Goal: Task Accomplishment & Management: Manage account settings

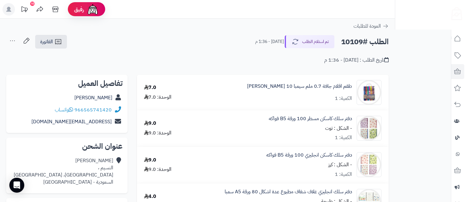
scroll to position [72, 0]
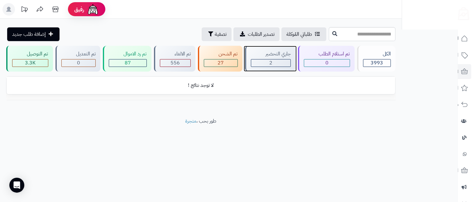
click at [266, 61] on div "2" at bounding box center [271, 62] width 40 height 7
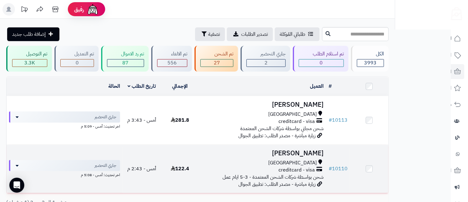
click at [307, 160] on div "جدة" at bounding box center [263, 162] width 122 height 7
click at [312, 158] on td "ايمن علي جدة creditcard - visa شحن بواسطة شركات الشحن المعتمدة - 3-5 ايام عمل ز…" at bounding box center [262, 169] width 127 height 48
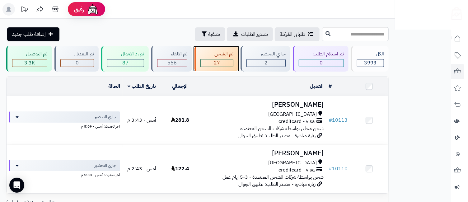
click at [219, 58] on div "تم الشحن 27" at bounding box center [217, 59] width 44 height 26
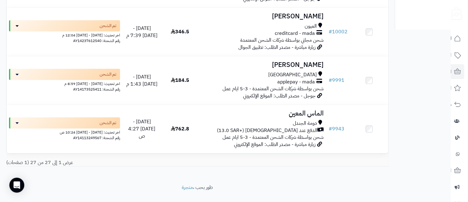
scroll to position [1271, 0]
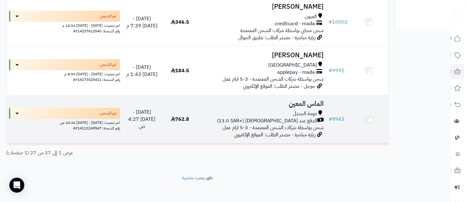
click at [302, 110] on span "دومة الجندل" at bounding box center [305, 113] width 24 height 7
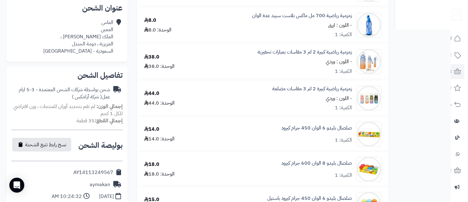
scroll to position [277, 0]
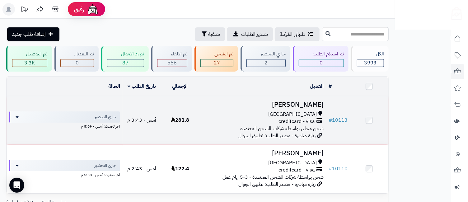
scroll to position [52, 0]
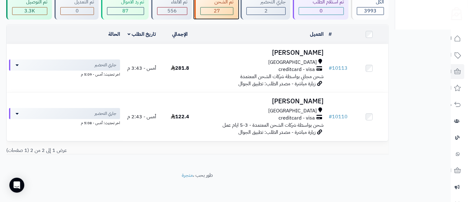
click at [213, 9] on div "27" at bounding box center [217, 10] width 32 height 7
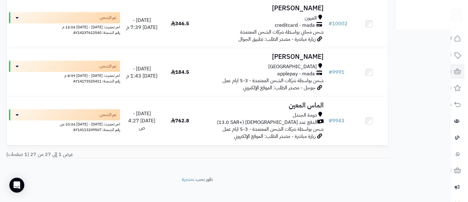
scroll to position [1271, 0]
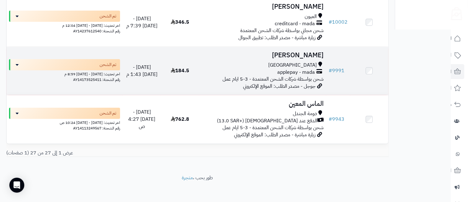
click at [301, 55] on h3 "Amal Algethami" at bounding box center [263, 55] width 122 height 7
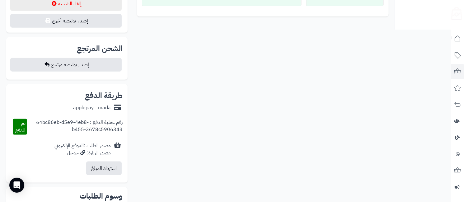
scroll to position [415, 0]
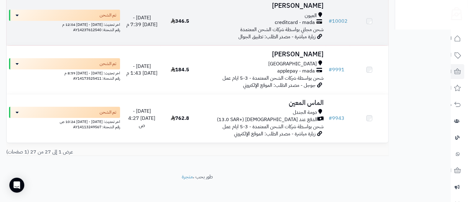
scroll to position [1271, 0]
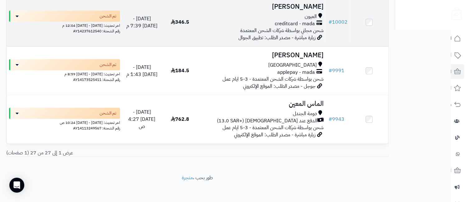
click at [309, 13] on span "العيون" at bounding box center [311, 16] width 12 height 7
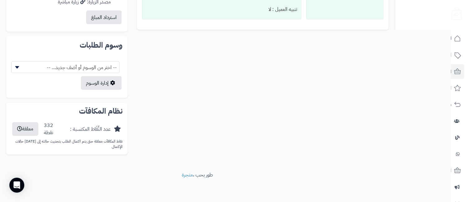
scroll to position [272, 0]
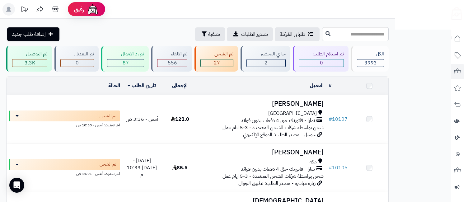
scroll to position [994, 0]
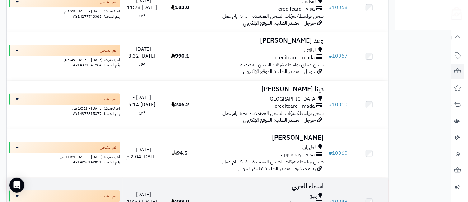
click at [313, 186] on h3 "اسماء الحربي" at bounding box center [263, 186] width 122 height 7
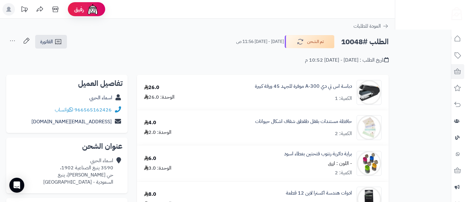
scroll to position [415, 0]
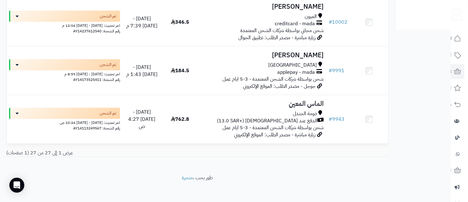
scroll to position [1132, 0]
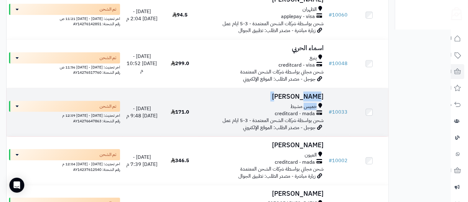
click at [305, 97] on td "فوزية الشهري خميس مشيط creditcard - mada شحن بواسطة شركات الشحن المعتمدة - 3-5 …" at bounding box center [262, 112] width 127 height 48
click at [311, 94] on h3 "[PERSON_NAME]" at bounding box center [263, 96] width 122 height 7
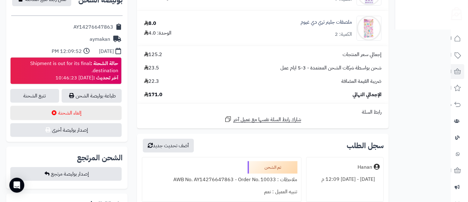
scroll to position [277, 0]
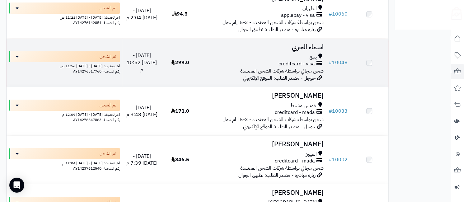
scroll to position [1132, 0]
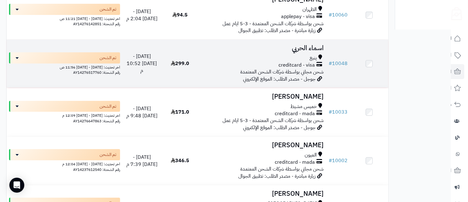
click at [299, 54] on div "ينبع" at bounding box center [263, 57] width 122 height 7
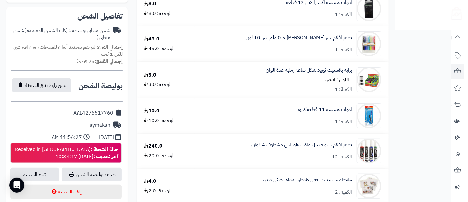
scroll to position [277, 0]
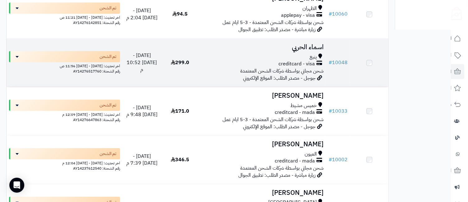
scroll to position [1132, 0]
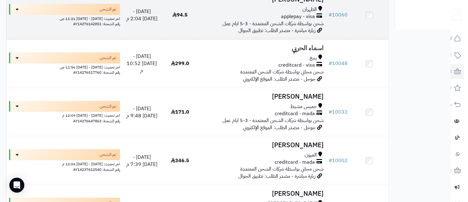
click at [302, 20] on span "شحن بواسطة شركات الشحن المعتمدة - 3-5 ايام عمل" at bounding box center [273, 23] width 101 height 7
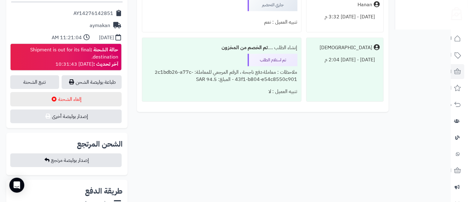
scroll to position [415, 0]
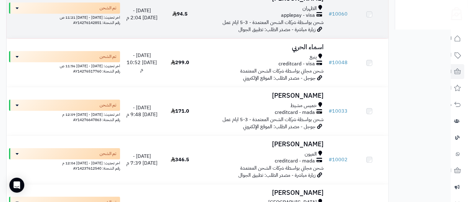
scroll to position [1132, 0]
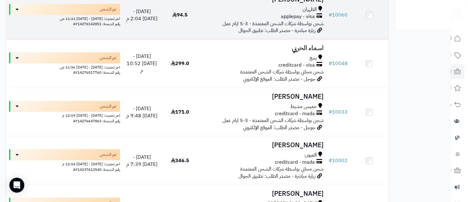
click at [282, 13] on span "applepay - visa" at bounding box center [298, 16] width 34 height 7
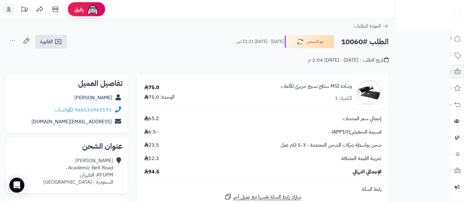
scroll to position [277, 0]
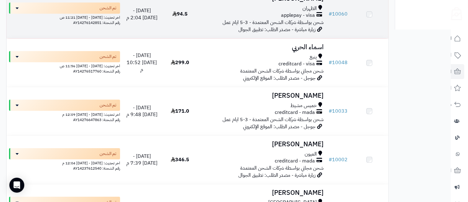
scroll to position [1132, 0]
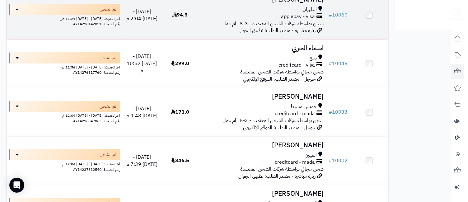
click at [306, 0] on td "Ali Alzoubi الظهران applepay - visa شحن بواسطة شركات الشحن المعتمدة - 3-5 ايام …" at bounding box center [262, 15] width 127 height 48
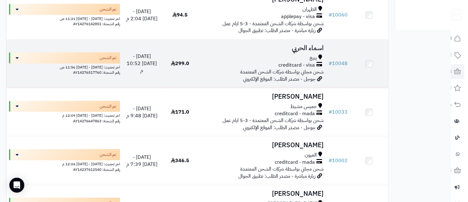
scroll to position [994, 0]
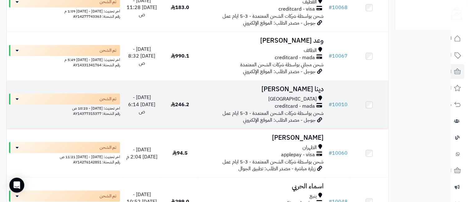
click at [311, 96] on span "جدة" at bounding box center [292, 99] width 49 height 7
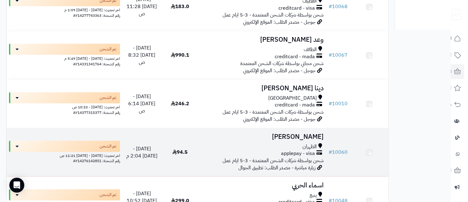
scroll to position [994, 0]
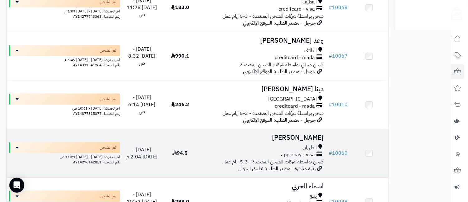
click at [309, 138] on td "[PERSON_NAME] الظهران applepay - visa شحن بواسطة شركات الشحن المعتمدة - 3-5 ايا…" at bounding box center [262, 153] width 127 height 48
click at [308, 137] on h3 "[PERSON_NAME]" at bounding box center [263, 137] width 122 height 7
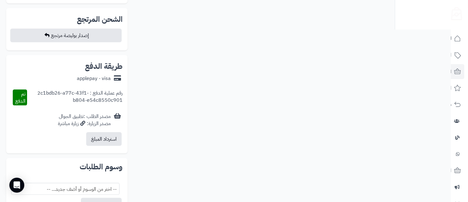
scroll to position [138, 0]
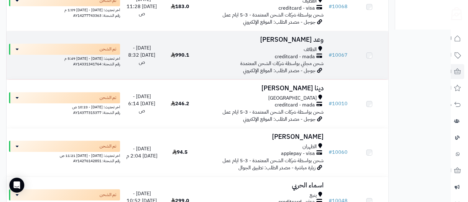
scroll to position [994, 0]
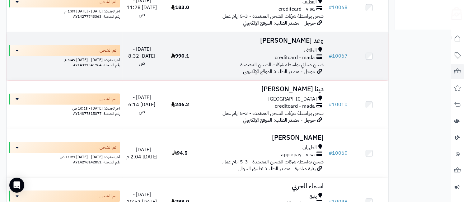
click at [314, 37] on h3 "وعد [PERSON_NAME]" at bounding box center [263, 40] width 122 height 7
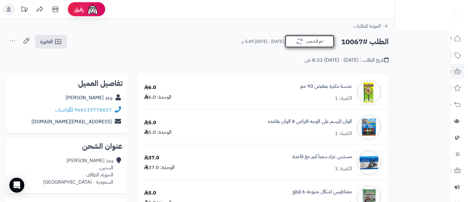
click at [305, 47] on button "تم الشحن" at bounding box center [310, 41] width 50 height 13
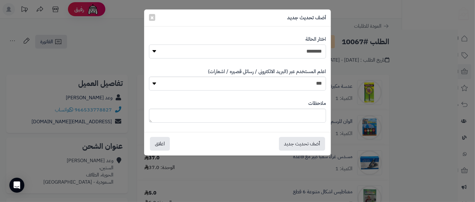
click at [305, 54] on select "**********" at bounding box center [237, 52] width 177 height 14
select select "**"
click at [149, 45] on select "**********" at bounding box center [237, 52] width 177 height 14
click at [299, 144] on button "أضف تحديث جديد" at bounding box center [302, 144] width 46 height 14
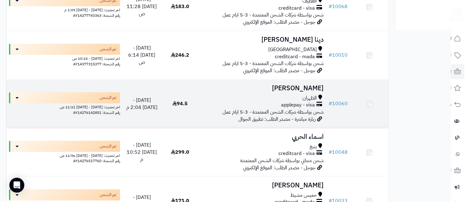
scroll to position [994, 0]
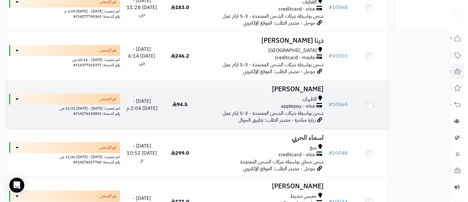
click at [315, 88] on h3 "[PERSON_NAME]" at bounding box center [263, 89] width 122 height 7
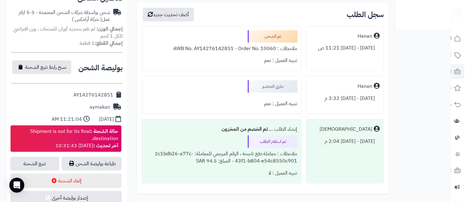
scroll to position [277, 0]
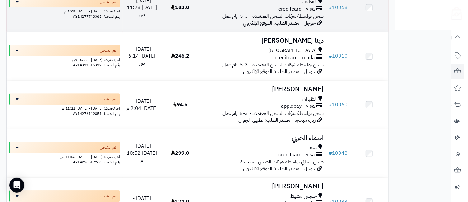
scroll to position [856, 0]
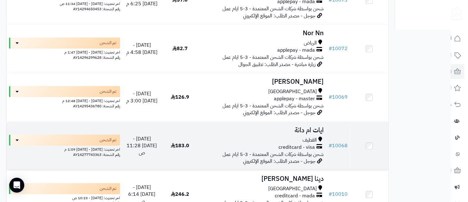
click at [306, 127] on h3 "ايات ام دانة" at bounding box center [263, 130] width 122 height 7
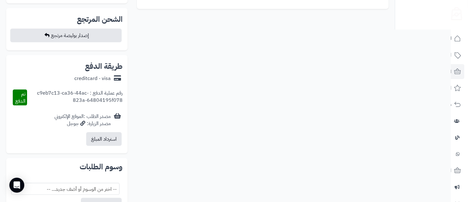
scroll to position [277, 0]
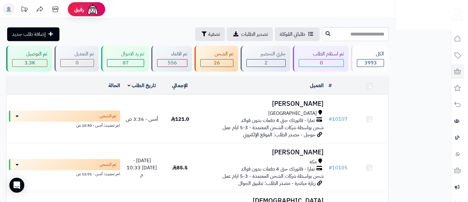
scroll to position [856, 0]
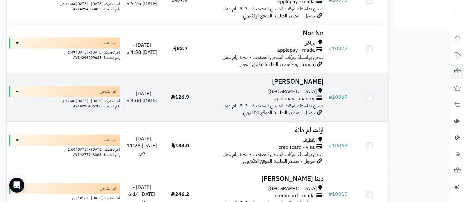
click at [305, 79] on h3 "Sumayah Kawther" at bounding box center [263, 81] width 122 height 7
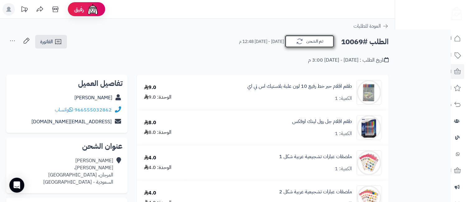
click at [328, 44] on button "تم الشحن" at bounding box center [310, 41] width 50 height 13
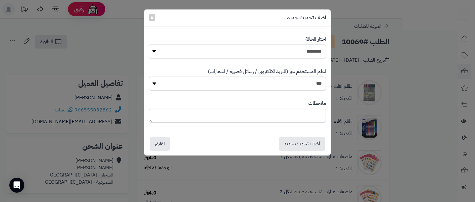
click at [315, 49] on select "**********" at bounding box center [237, 52] width 177 height 14
click at [315, 50] on select "**********" at bounding box center [237, 52] width 177 height 14
click at [301, 50] on select "**********" at bounding box center [237, 52] width 177 height 14
select select "**"
click at [149, 45] on select "**********" at bounding box center [237, 52] width 177 height 14
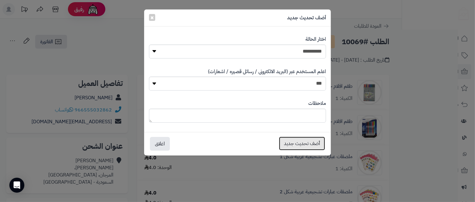
click at [295, 146] on button "أضف تحديث جديد" at bounding box center [302, 144] width 46 height 14
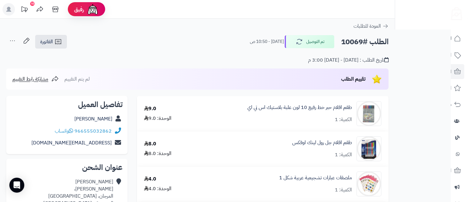
scroll to position [277, 0]
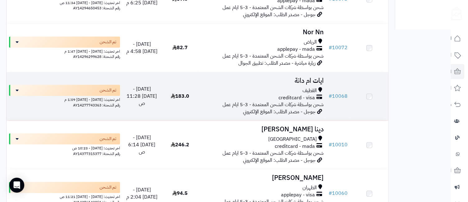
scroll to position [856, 0]
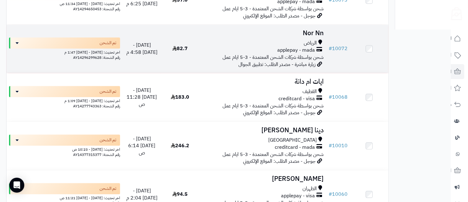
click at [315, 30] on h3 "Nor Nn" at bounding box center [263, 33] width 122 height 7
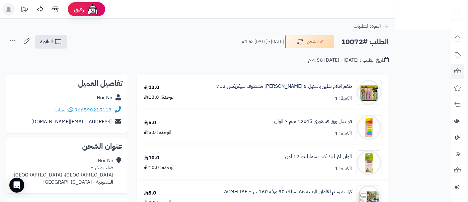
scroll to position [138, 0]
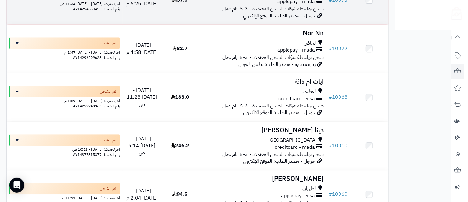
scroll to position [717, 0]
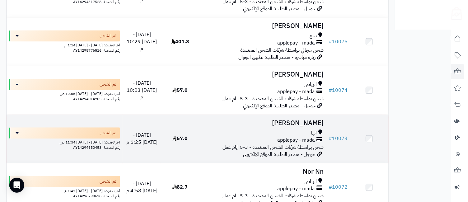
click at [296, 122] on h3 "[PERSON_NAME]" at bounding box center [263, 123] width 122 height 7
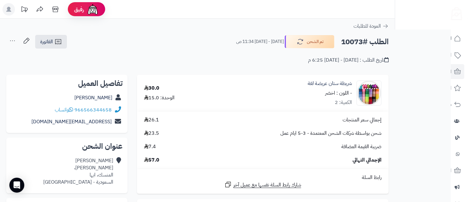
scroll to position [138, 0]
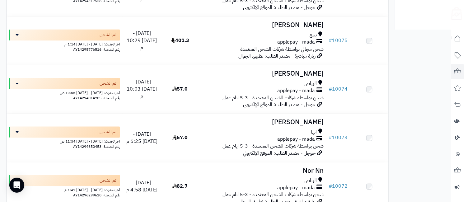
scroll to position [717, 0]
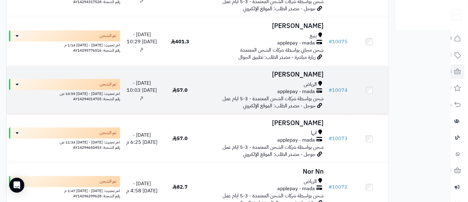
click at [307, 71] on h3 "[PERSON_NAME]" at bounding box center [263, 74] width 122 height 7
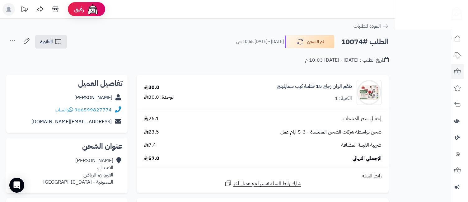
scroll to position [138, 0]
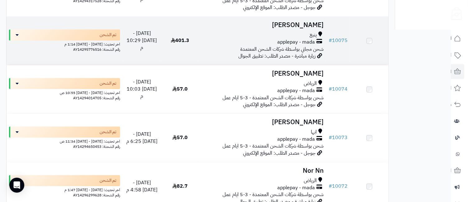
scroll to position [717, 0]
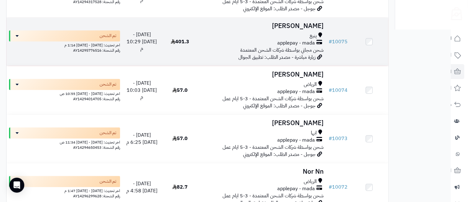
click at [286, 25] on td "محمد علي ينبع applepay - mada شحن مجاني بواسطة شركات الشحن المعتمدة زيارة مباشر…" at bounding box center [262, 41] width 127 height 48
click at [306, 32] on div "ينبع" at bounding box center [263, 35] width 122 height 7
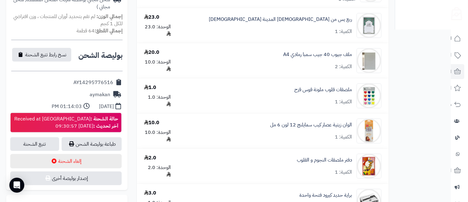
scroll to position [277, 0]
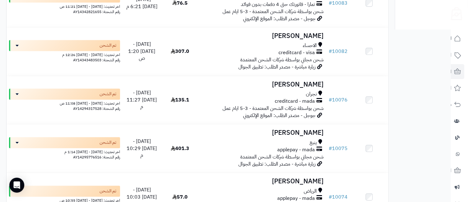
scroll to position [579, 0]
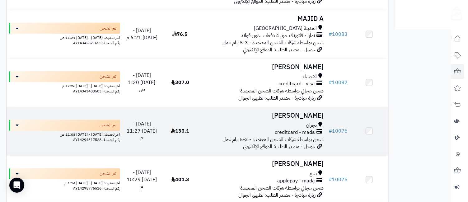
click at [304, 122] on div "نجران" at bounding box center [263, 125] width 122 height 7
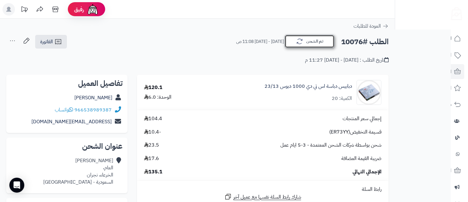
click at [317, 44] on button "تم الشحن" at bounding box center [310, 41] width 50 height 13
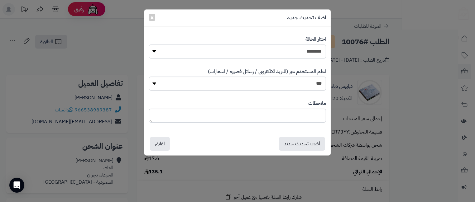
click at [313, 46] on select "**********" at bounding box center [237, 52] width 177 height 14
select select "**"
click at [149, 45] on select "**********" at bounding box center [237, 52] width 177 height 14
click at [296, 142] on button "أضف تحديث جديد" at bounding box center [302, 144] width 46 height 14
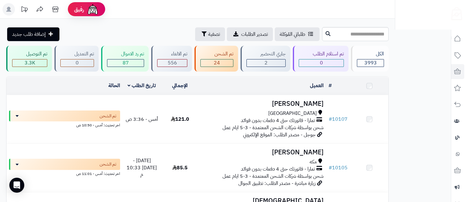
scroll to position [579, 0]
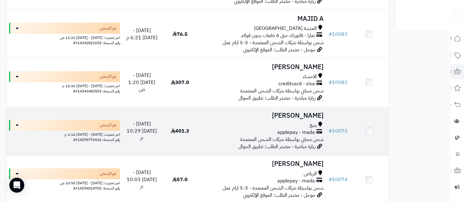
click at [307, 114] on h3 "[PERSON_NAME]" at bounding box center [263, 115] width 122 height 7
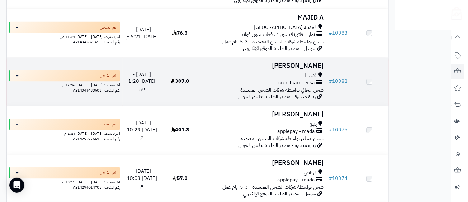
scroll to position [579, 0]
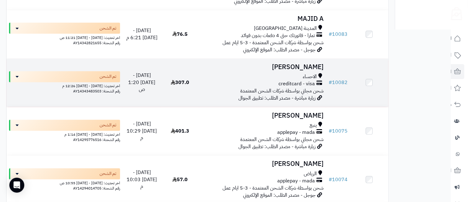
click at [310, 64] on h3 "[PERSON_NAME]" at bounding box center [263, 67] width 122 height 7
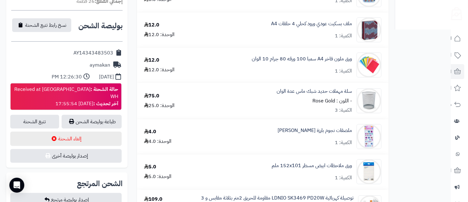
scroll to position [415, 0]
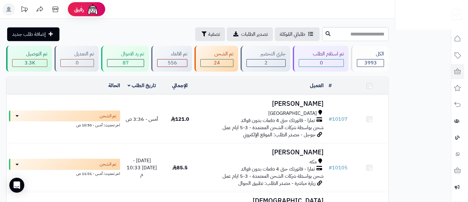
scroll to position [579, 0]
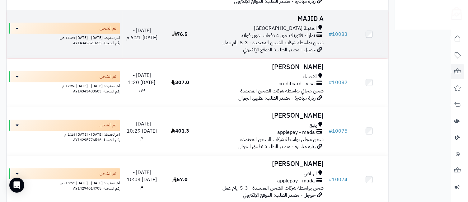
click at [300, 15] on h3 "MAJID A‬‏" at bounding box center [263, 18] width 122 height 7
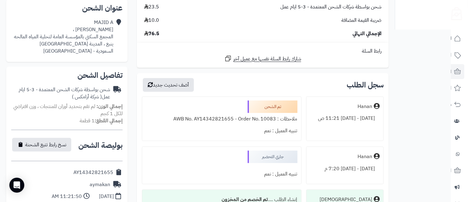
scroll to position [277, 0]
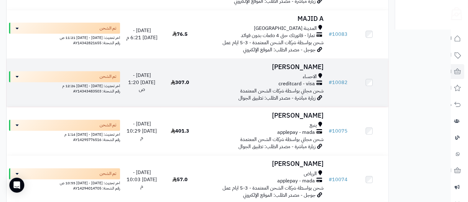
scroll to position [440, 0]
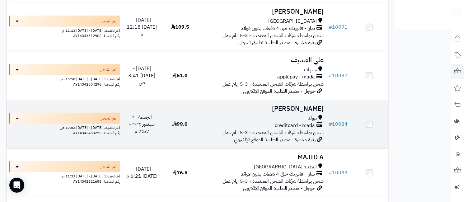
click at [291, 122] on span "creditcard - mada" at bounding box center [295, 125] width 40 height 7
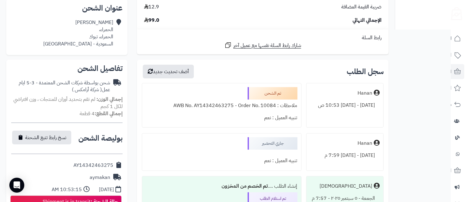
scroll to position [277, 0]
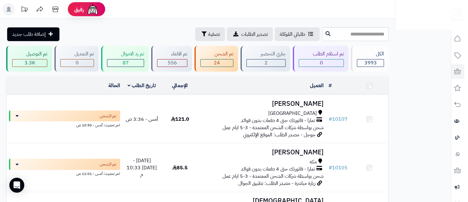
scroll to position [440, 0]
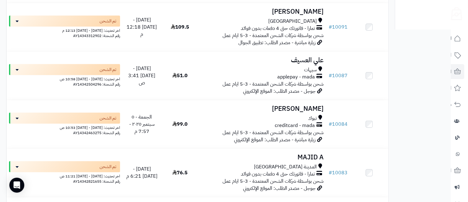
click at [301, 8] on h3 "[PERSON_NAME]" at bounding box center [263, 11] width 122 height 7
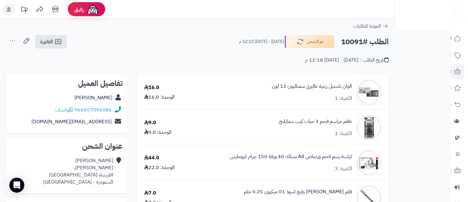
scroll to position [277, 0]
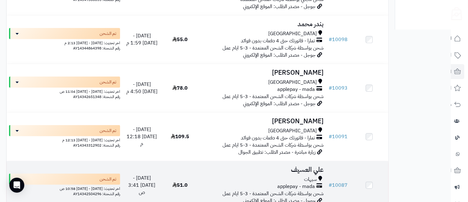
scroll to position [302, 0]
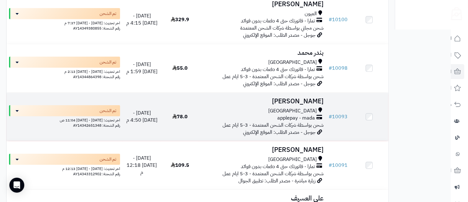
click at [283, 107] on div "مكة المكرمة" at bounding box center [263, 110] width 122 height 7
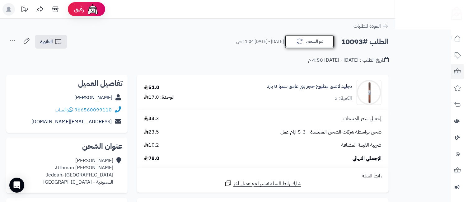
click at [318, 48] on button "تم الشحن" at bounding box center [310, 41] width 50 height 13
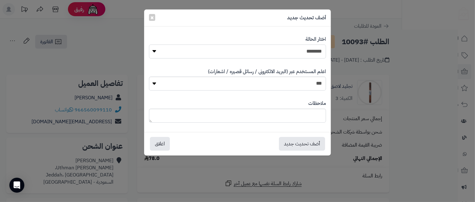
click at [315, 56] on select "**********" at bounding box center [237, 52] width 177 height 14
select select "**"
click at [149, 45] on select "**********" at bounding box center [237, 52] width 177 height 14
click at [309, 143] on button "أضف تحديث جديد" at bounding box center [302, 144] width 46 height 14
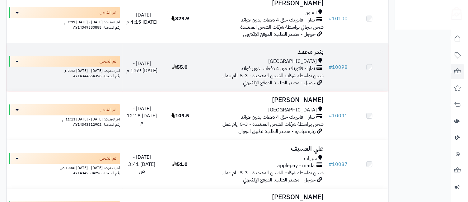
scroll to position [302, 0]
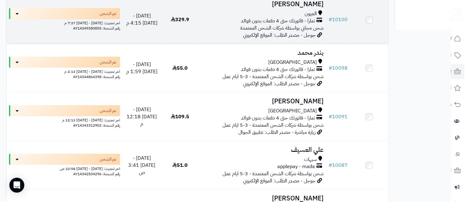
click at [307, 24] on span "شحن مجاني بواسطة شركات الشحن المعتمدة" at bounding box center [281, 27] width 83 height 7
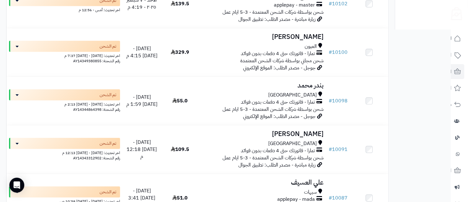
scroll to position [163, 0]
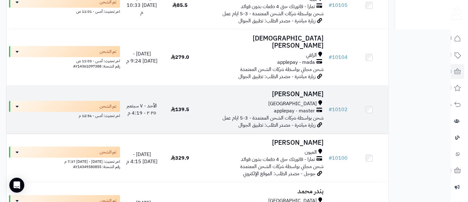
click at [292, 100] on div "[GEOGRAPHIC_DATA]" at bounding box center [263, 103] width 122 height 7
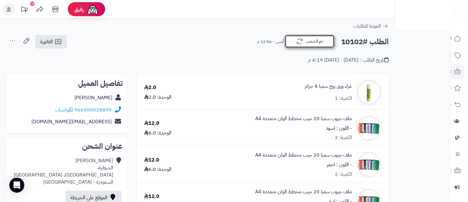
click at [305, 44] on button "تم الشحن" at bounding box center [310, 41] width 50 height 13
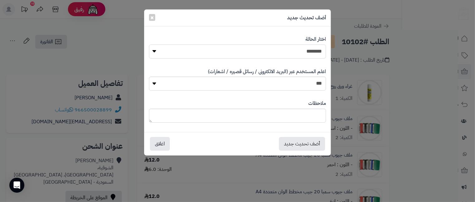
click at [305, 51] on select "**********" at bounding box center [237, 52] width 177 height 14
select select "**"
click at [149, 45] on select "**********" at bounding box center [237, 52] width 177 height 14
click at [310, 145] on button "أضف تحديث جديد" at bounding box center [302, 144] width 46 height 14
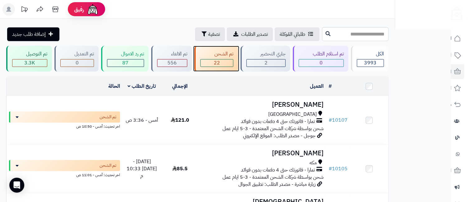
click at [228, 62] on div "22" at bounding box center [217, 62] width 32 height 7
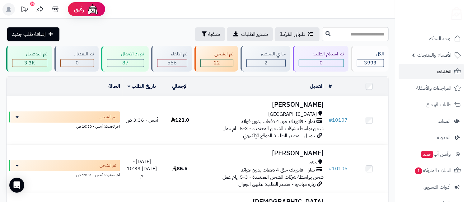
click at [435, 70] on link "الطلبات" at bounding box center [432, 71] width 66 height 15
click at [434, 169] on span "السلات المتروكة 1" at bounding box center [433, 170] width 38 height 9
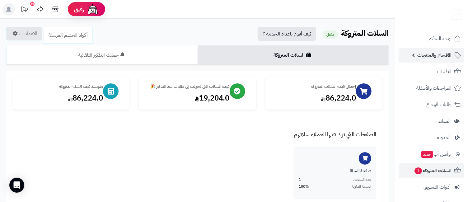
click at [441, 56] on span "الأقسام والمنتجات" at bounding box center [435, 55] width 34 height 9
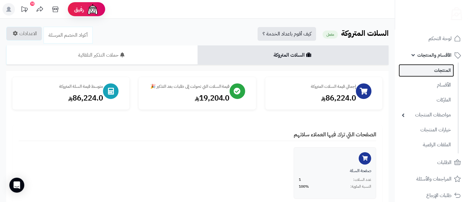
click at [443, 69] on link "المنتجات" at bounding box center [426, 70] width 55 height 13
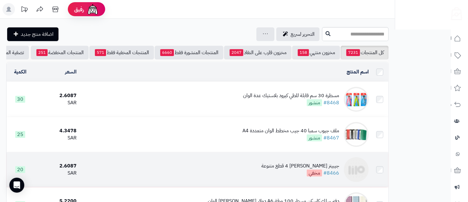
click at [299, 170] on div "جيبيتز [PERSON_NAME] 4 قطع متنوعة" at bounding box center [301, 166] width 78 height 7
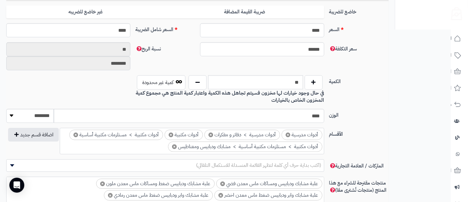
scroll to position [415, 0]
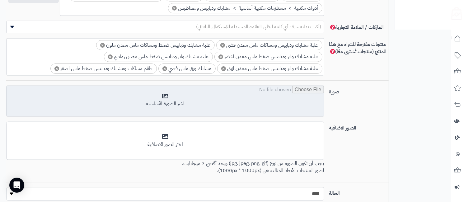
click at [172, 99] on input "file" at bounding box center [165, 101] width 317 height 31
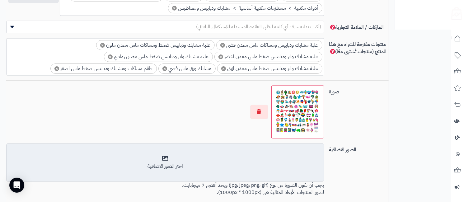
click at [170, 155] on div "اختر الصور الاضافية" at bounding box center [165, 162] width 310 height 15
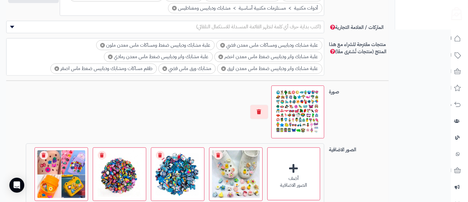
scroll to position [516, 0]
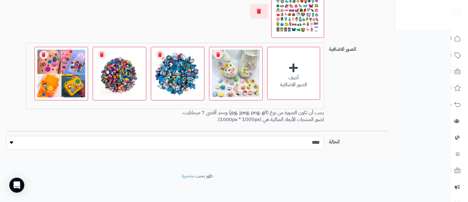
click at [313, 143] on select "***** ****" at bounding box center [165, 143] width 318 height 14
select select "*"
click at [6, 136] on select "***** ****" at bounding box center [165, 143] width 318 height 14
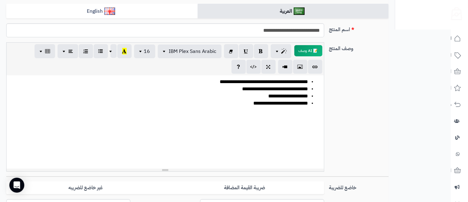
scroll to position [0, 0]
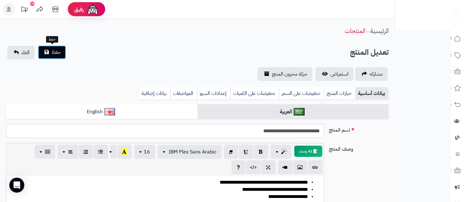
click at [48, 54] on button "حفظ" at bounding box center [52, 52] width 28 height 14
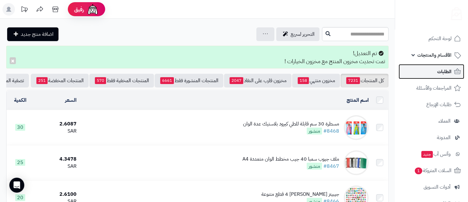
click at [446, 69] on span "الطلبات" at bounding box center [445, 71] width 14 height 9
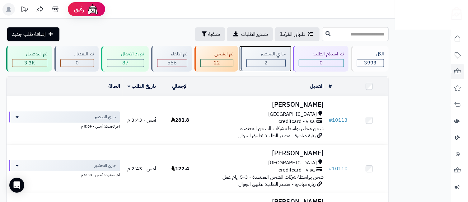
click at [276, 59] on div "2" at bounding box center [266, 62] width 39 height 7
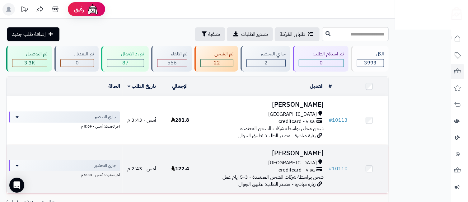
click at [314, 159] on span "[GEOGRAPHIC_DATA]" at bounding box center [292, 162] width 49 height 7
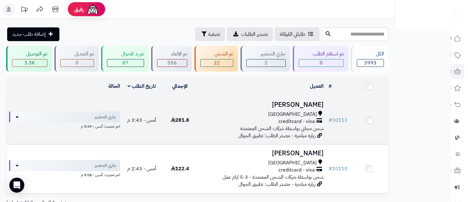
click at [307, 109] on td "Khalid Abu alkhair مكة المكرمة creditcard - visa شحن مجاني بواسطة شركات الشحن ا…" at bounding box center [262, 120] width 127 height 48
click at [302, 111] on span "[GEOGRAPHIC_DATA]" at bounding box center [292, 114] width 49 height 7
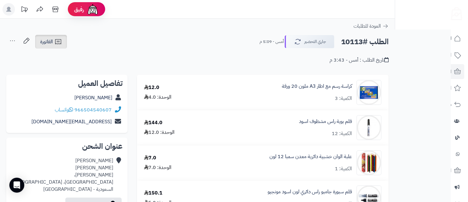
click at [50, 46] on link "الفاتورة" at bounding box center [51, 42] width 32 height 14
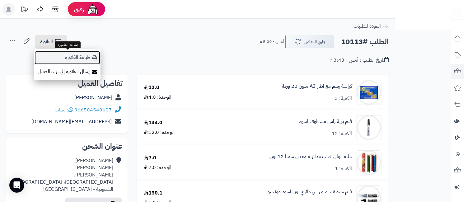
click at [79, 58] on link "طباعة الفاتورة" at bounding box center [67, 58] width 66 height 14
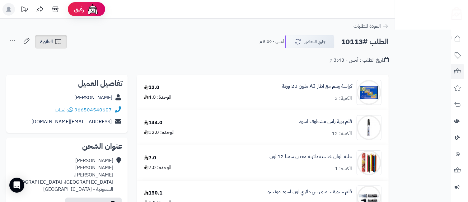
click at [48, 41] on span "الفاتورة" at bounding box center [46, 41] width 13 height 7
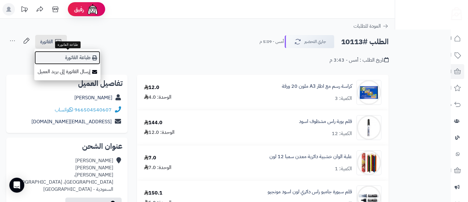
click at [80, 60] on link "طباعة الفاتورة" at bounding box center [67, 58] width 66 height 14
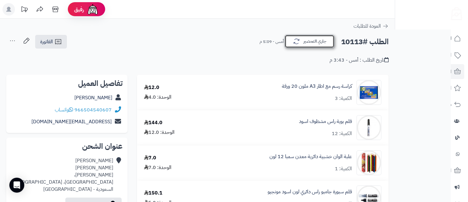
click at [314, 41] on button "جاري التحضير" at bounding box center [310, 41] width 50 height 13
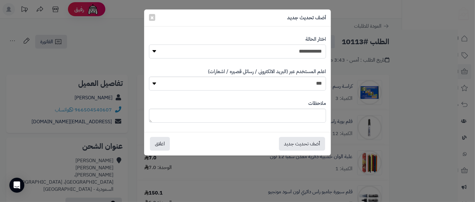
click at [310, 53] on select "**********" at bounding box center [237, 52] width 177 height 14
select select "*"
click at [149, 45] on select "**********" at bounding box center [237, 52] width 177 height 14
click at [297, 84] on select "*** **" at bounding box center [237, 84] width 177 height 14
select select "*"
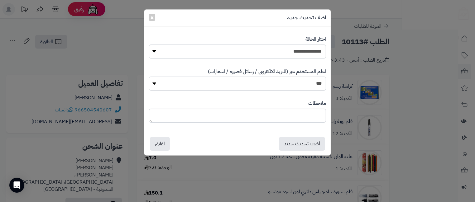
click at [149, 77] on select "*** **" at bounding box center [237, 84] width 177 height 14
click at [299, 141] on button "أضف تحديث جديد" at bounding box center [302, 144] width 46 height 14
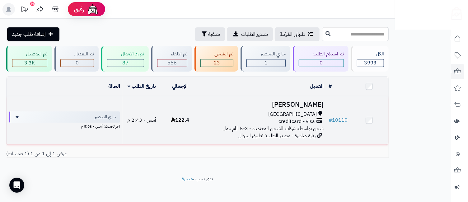
click at [314, 109] on td "ايمن علي جدة creditcard - visa شحن بواسطة شركات الشحن المعتمدة - 3-5 ايام عمل ز…" at bounding box center [262, 120] width 127 height 48
click at [314, 108] on h3 "[PERSON_NAME]" at bounding box center [263, 104] width 122 height 7
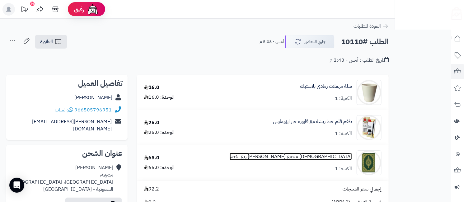
click at [316, 156] on link "[DEMOGRAPHIC_DATA] مجمع [PERSON_NAME] ربع اخضر" at bounding box center [291, 156] width 122 height 7
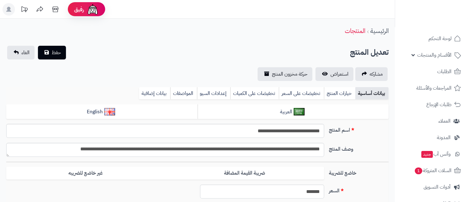
scroll to position [1331, 0]
type input "**"
type input "*********"
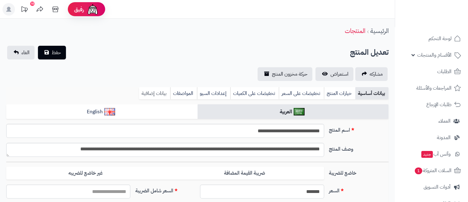
click at [162, 94] on link "بيانات إضافية" at bounding box center [154, 93] width 31 height 12
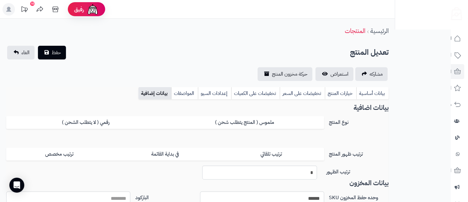
click at [431, 122] on div "**********" at bounding box center [234, 172] width 468 height 345
click at [382, 93] on link "بيانات أساسية" at bounding box center [373, 93] width 32 height 12
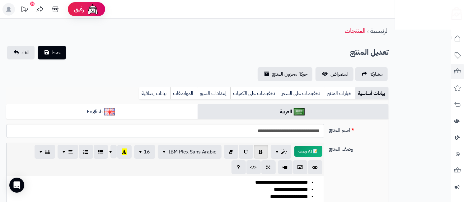
scroll to position [277, 0]
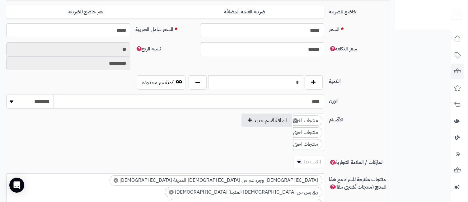
click at [277, 81] on input "*" at bounding box center [255, 82] width 95 height 14
type input "*"
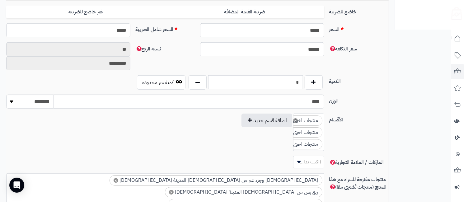
click at [109, 31] on input "*****" at bounding box center [68, 30] width 124 height 14
type input "**"
click at [377, 100] on label "الوزن" at bounding box center [359, 100] width 65 height 10
click at [324, 100] on input "****" at bounding box center [189, 102] width 270 height 14
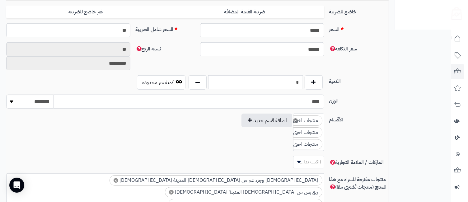
type input "**********"
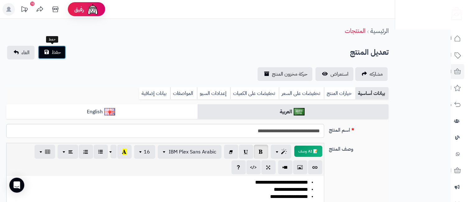
click at [62, 56] on button "حفظ" at bounding box center [52, 52] width 28 height 14
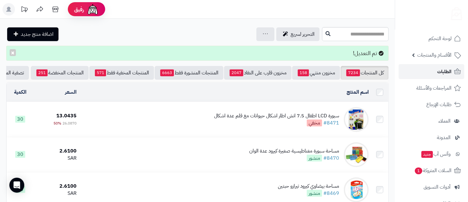
click at [432, 70] on link "الطلبات" at bounding box center [432, 71] width 66 height 15
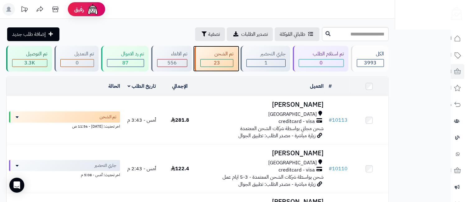
click at [221, 63] on div "23" at bounding box center [217, 62] width 32 height 7
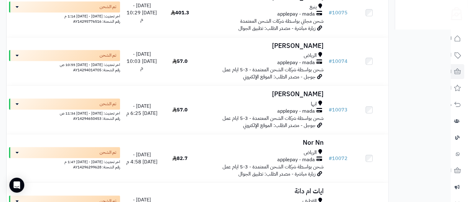
scroll to position [644, 0]
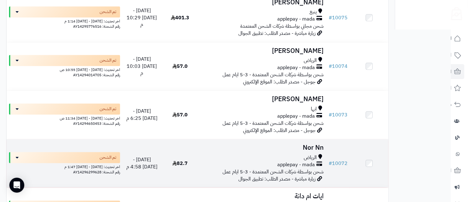
click at [290, 161] on span "applepay - mada" at bounding box center [296, 164] width 38 height 7
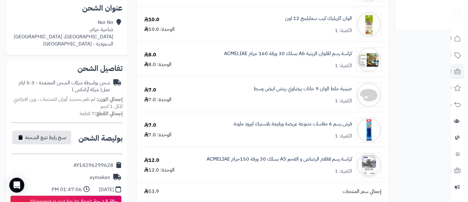
scroll to position [277, 0]
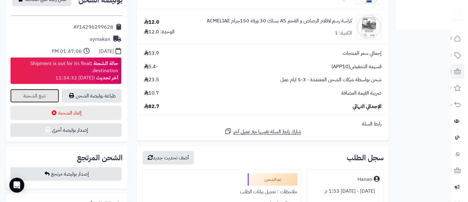
click at [38, 98] on link "تتبع الشحنة" at bounding box center [34, 96] width 49 height 14
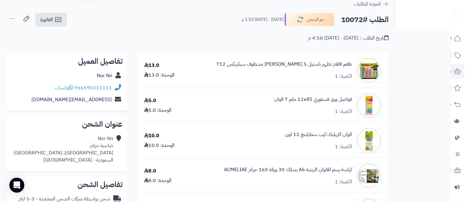
scroll to position [0, 0]
